Goal: Task Accomplishment & Management: Use online tool/utility

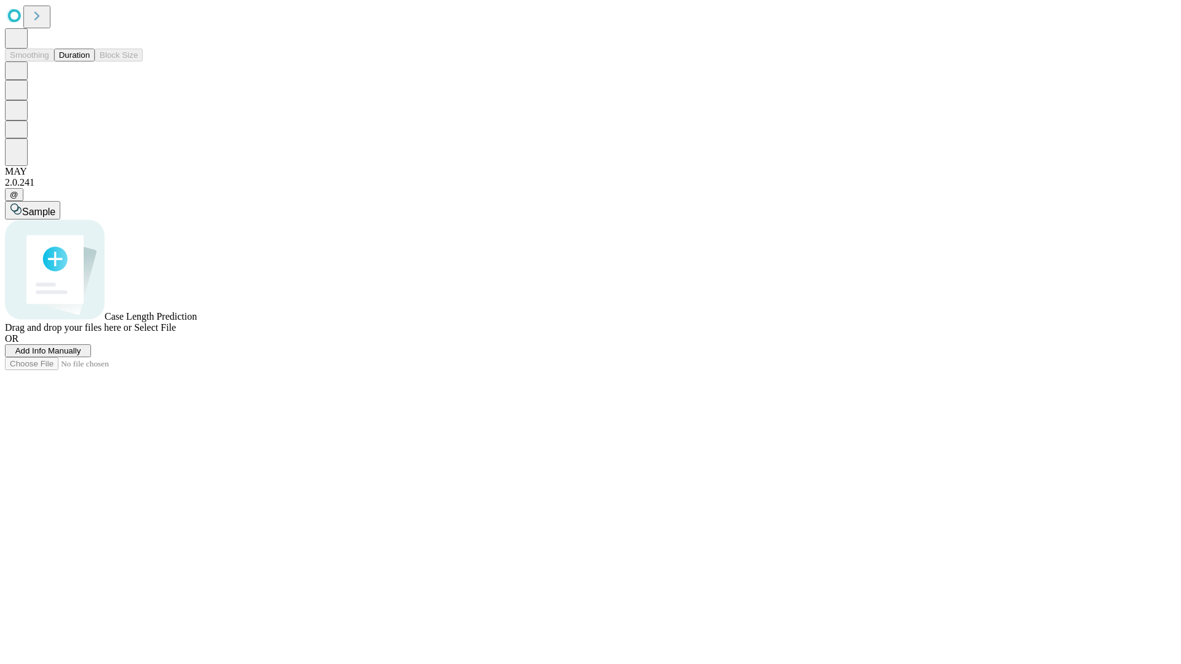
click at [90, 62] on button "Duration" at bounding box center [74, 55] width 41 height 13
click at [81, 356] on span "Add Info Manually" at bounding box center [48, 350] width 66 height 9
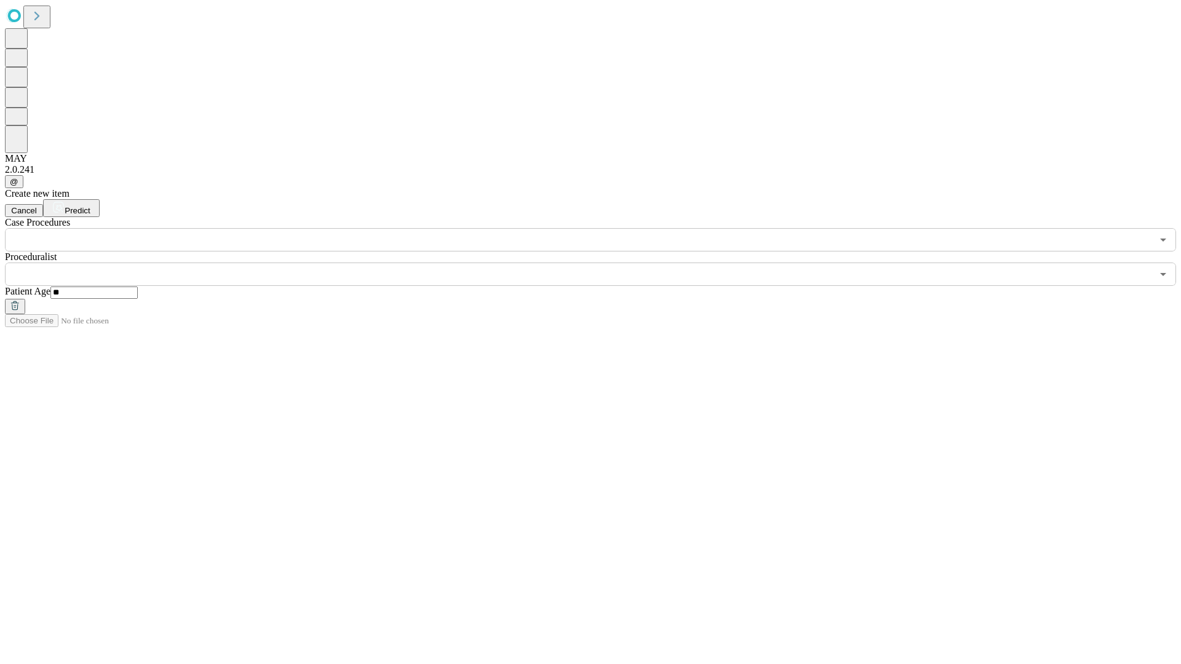
type input "**"
click at [599, 263] on input "text" at bounding box center [578, 274] width 1147 height 23
